Goal: Information Seeking & Learning: Check status

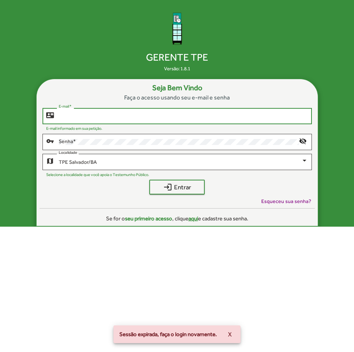
click at [162, 113] on div "E-mail *" at bounding box center [183, 116] width 249 height 18
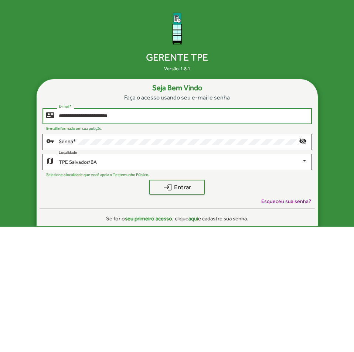
type input "**********"
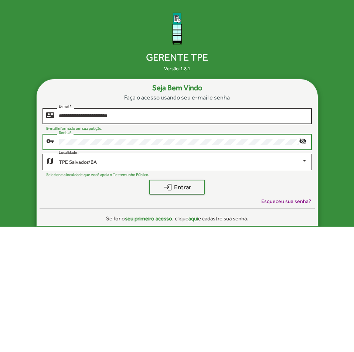
click at [149, 180] on button "login Entrar" at bounding box center [176, 187] width 55 height 15
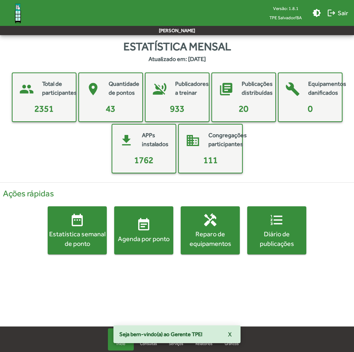
click at [135, 237] on div "Agenda por ponto" at bounding box center [143, 238] width 59 height 9
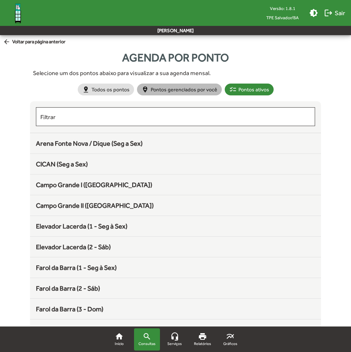
click at [160, 91] on mat-chip "person_pin_circle Pontos gerenciados por você" at bounding box center [179, 90] width 85 height 12
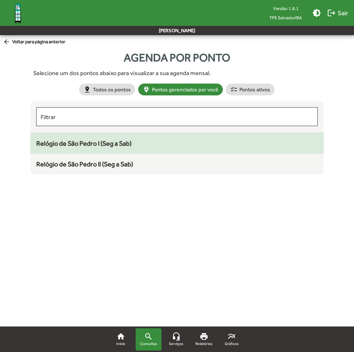
click at [120, 138] on mat-list-item "Relógio de São Pedro I (Seg a Sab)" at bounding box center [177, 143] width 294 height 21
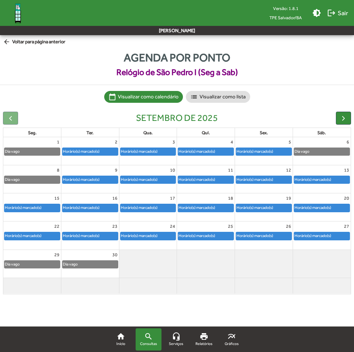
click at [33, 214] on div "Horário(s) marcado(s)" at bounding box center [32, 209] width 58 height 12
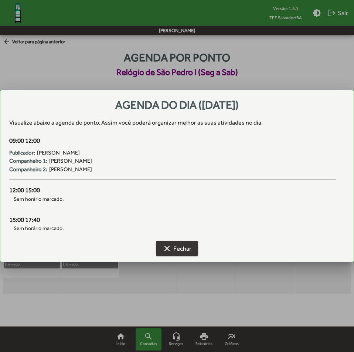
click at [169, 245] on mat-icon "clear" at bounding box center [167, 248] width 9 height 9
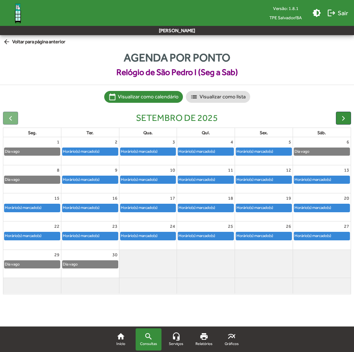
click at [88, 207] on div "Horário(s) marcado(s)" at bounding box center [81, 207] width 37 height 7
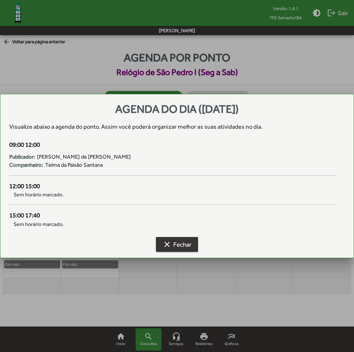
click at [172, 245] on span "clear Fechar" at bounding box center [177, 244] width 29 height 13
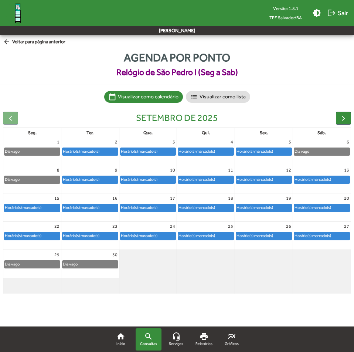
click at [149, 205] on div "Horário(s) marcado(s)" at bounding box center [139, 207] width 37 height 7
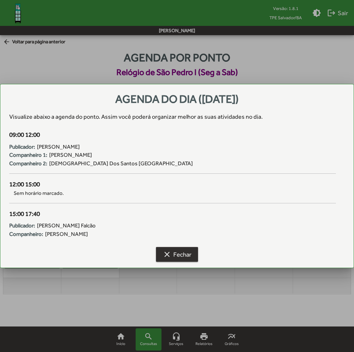
click at [187, 256] on span "clear Fechar" at bounding box center [177, 254] width 29 height 13
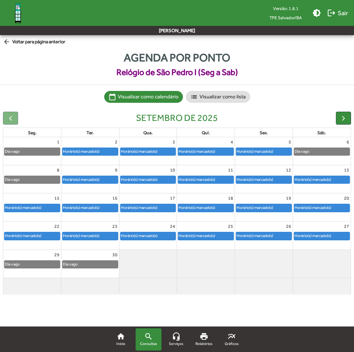
click at [210, 206] on div "Horário(s) marcado(s)" at bounding box center [196, 207] width 37 height 7
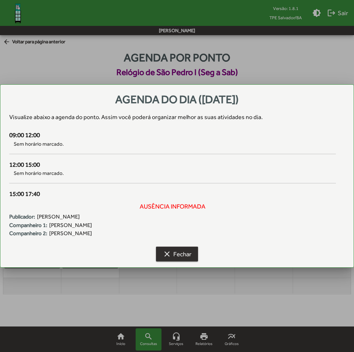
click at [169, 253] on mat-icon "clear" at bounding box center [167, 254] width 9 height 9
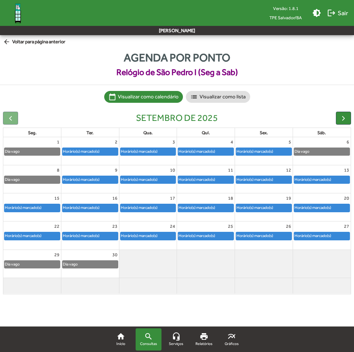
click at [314, 211] on div "Horário(s) marcado(s)" at bounding box center [312, 207] width 37 height 7
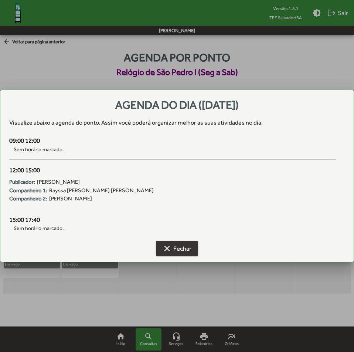
click at [190, 253] on span "clear Fechar" at bounding box center [177, 248] width 29 height 13
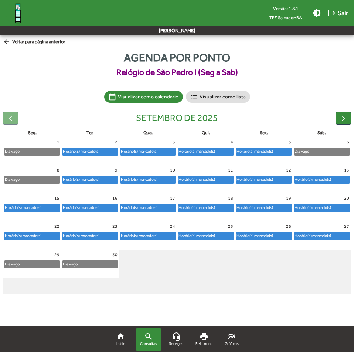
click at [263, 210] on div "Horário(s) marcado(s)" at bounding box center [254, 207] width 37 height 7
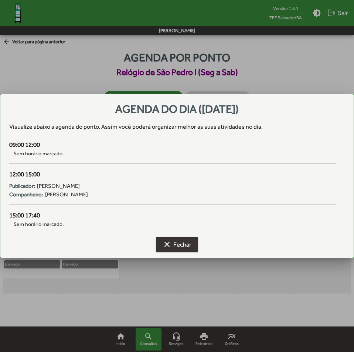
click at [191, 242] on span "clear Fechar" at bounding box center [177, 244] width 29 height 13
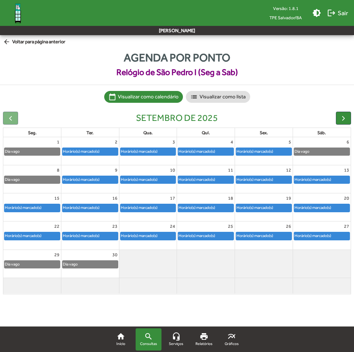
click at [319, 208] on div "Horário(s) marcado(s)" at bounding box center [312, 207] width 37 height 7
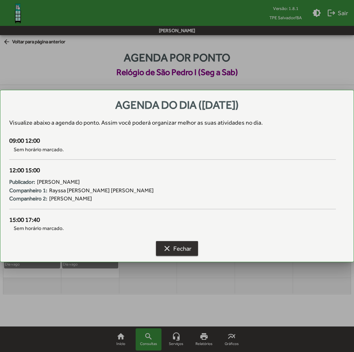
click at [178, 247] on span "clear Fechar" at bounding box center [177, 248] width 29 height 13
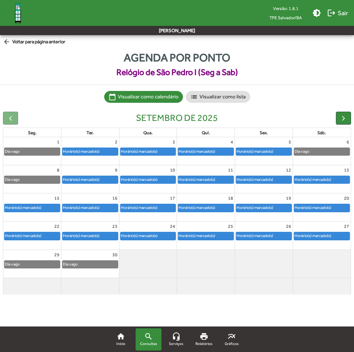
drag, startPoint x: 7, startPoint y: 39, endPoint x: 10, endPoint y: 46, distance: 7.4
click at [7, 39] on mat-icon "arrow_back" at bounding box center [7, 42] width 9 height 8
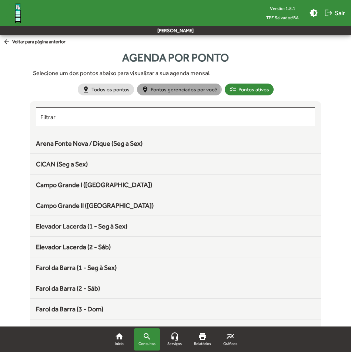
click at [176, 90] on mat-chip "person_pin_circle Pontos gerenciados por você" at bounding box center [179, 90] width 85 height 12
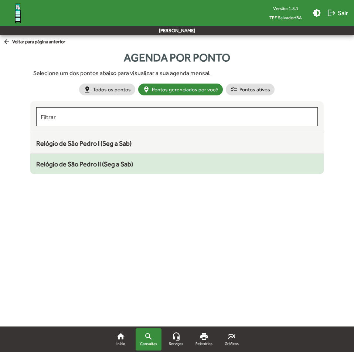
click at [117, 165] on span "Relógio de São Pedro II (Seg a Sab)" at bounding box center [84, 164] width 97 height 8
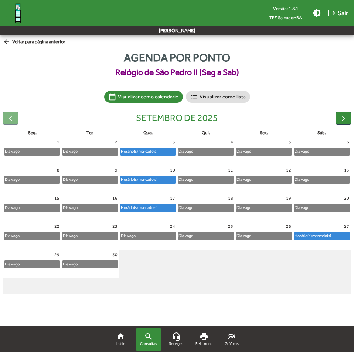
click at [152, 209] on div "Horário(s) marcado(s)" at bounding box center [139, 207] width 37 height 7
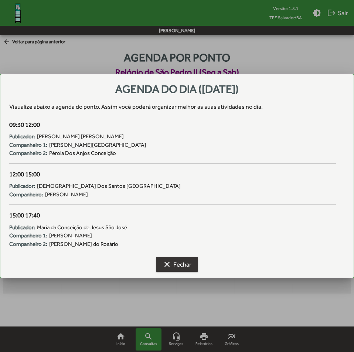
click at [168, 264] on mat-icon "clear" at bounding box center [167, 264] width 9 height 9
